Goal: Task Accomplishment & Management: Manage account settings

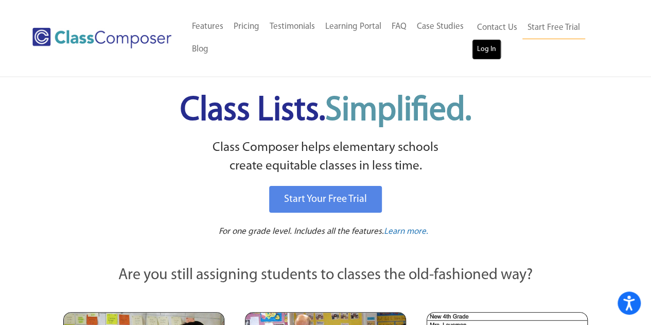
click at [481, 56] on link "Log In" at bounding box center [486, 49] width 29 height 21
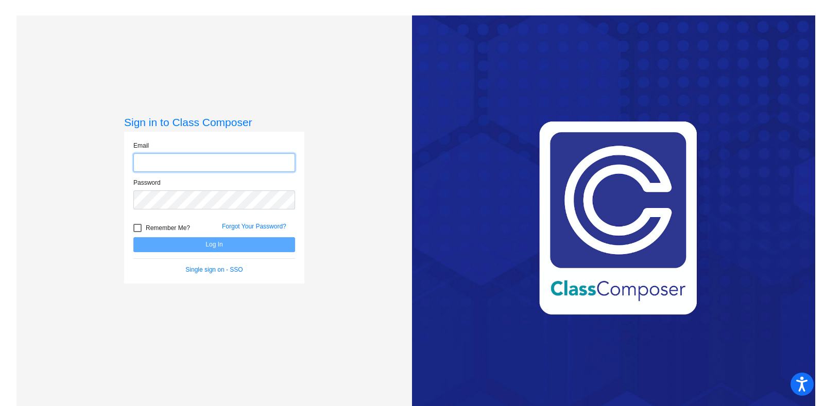
type input "[PERSON_NAME][EMAIL_ADDRESS][PERSON_NAME][DOMAIN_NAME]"
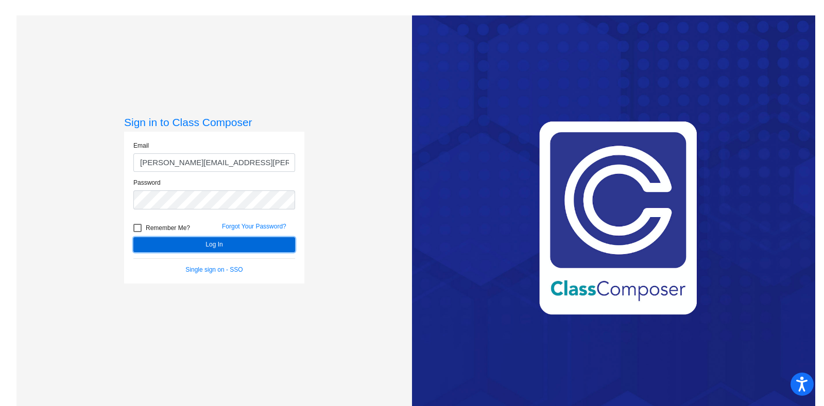
click at [260, 246] on button "Log In" at bounding box center [214, 244] width 162 height 15
